Goal: Task Accomplishment & Management: Manage account settings

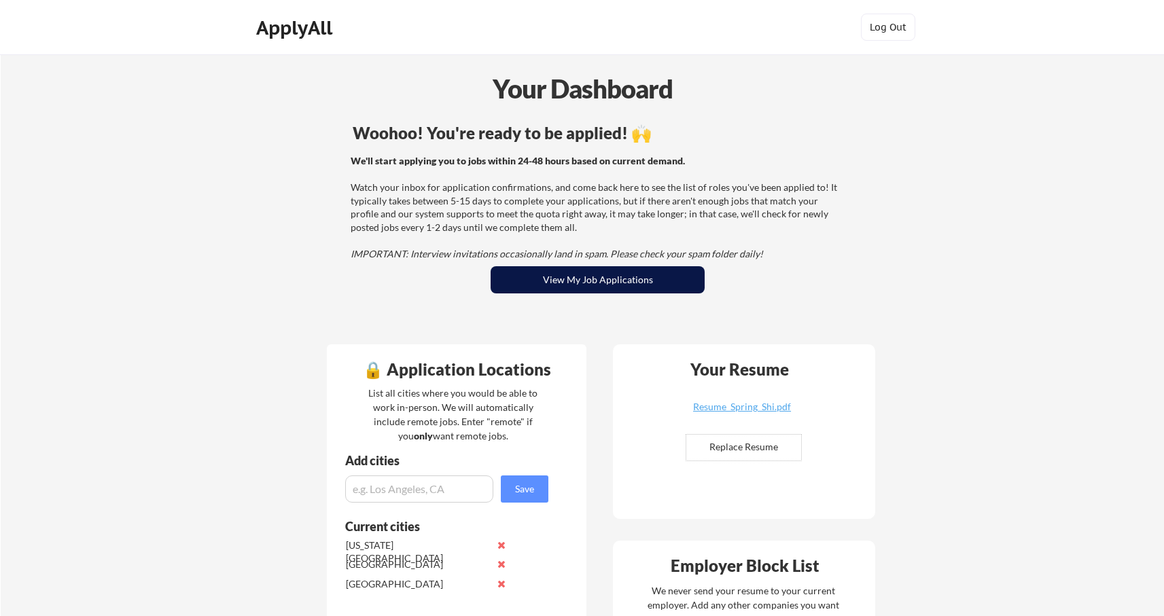
click at [584, 281] on button "View My Job Applications" at bounding box center [598, 279] width 214 height 27
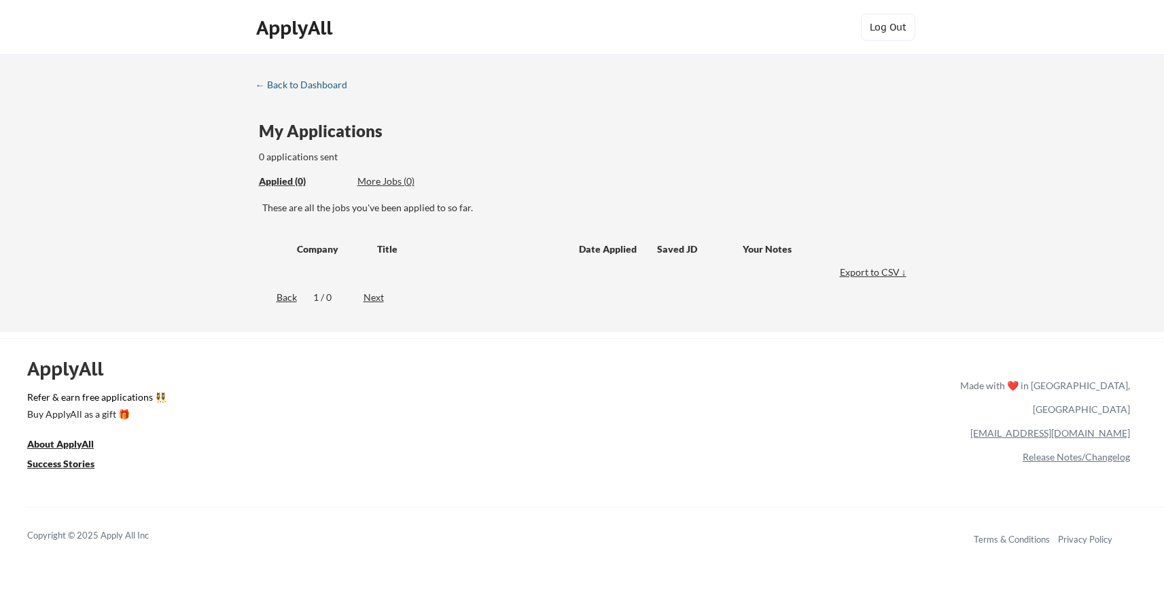
click at [324, 88] on div "← Back to Dashboard" at bounding box center [307, 85] width 102 height 10
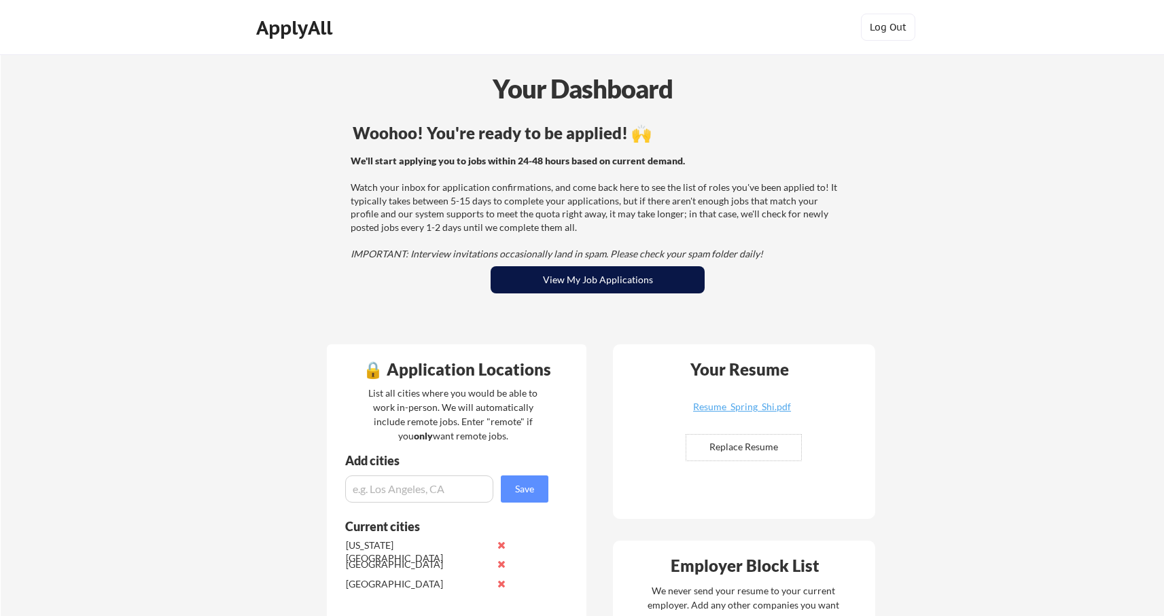
click at [574, 289] on button "View My Job Applications" at bounding box center [598, 279] width 214 height 27
